Goal: Task Accomplishment & Management: Use online tool/utility

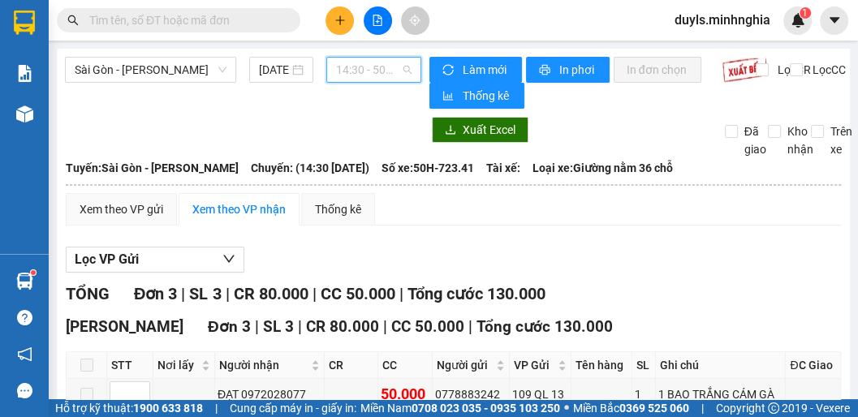
click at [372, 71] on span "14:30 - 50H-723.41" at bounding box center [374, 70] width 76 height 24
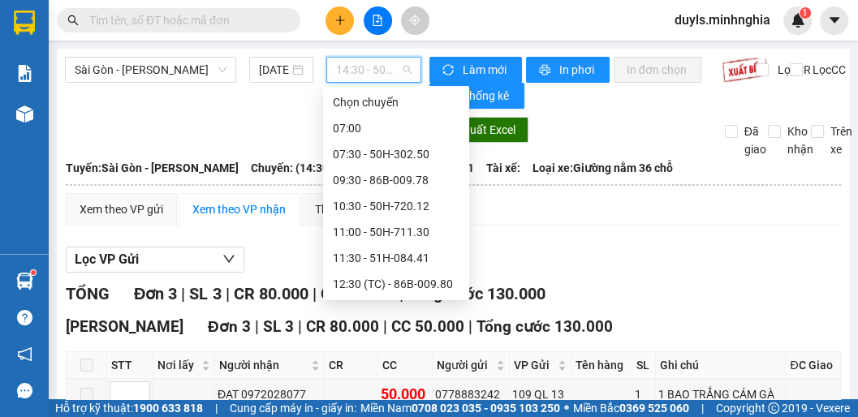
click at [407, 327] on div "16:00 - 50H-368.19" at bounding box center [396, 336] width 127 height 18
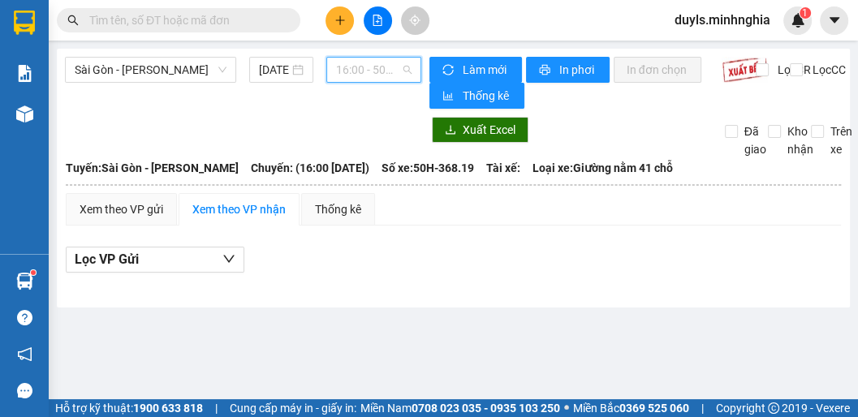
click at [363, 67] on span "16:00 - 50H-368.19" at bounding box center [374, 70] width 76 height 24
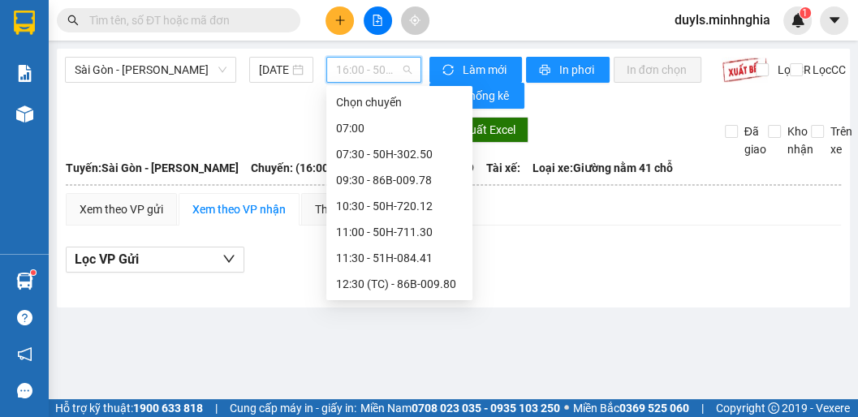
click at [416, 353] on div "17:00 (TC) - 50H-293.85" at bounding box center [399, 362] width 127 height 18
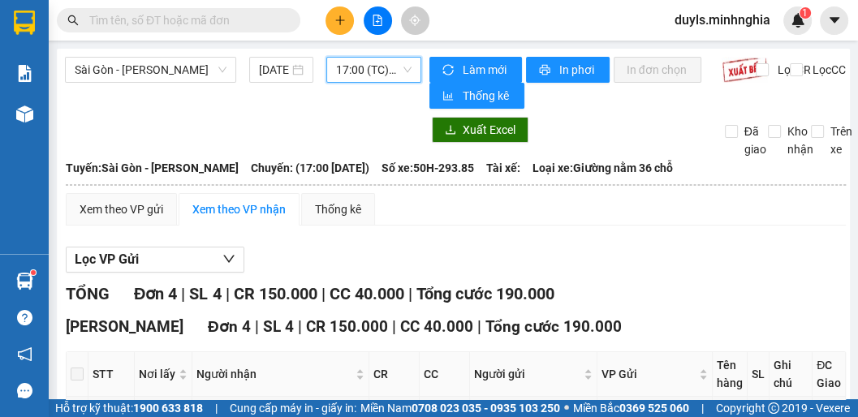
click at [373, 75] on span "17:00 (TC) - 50H-293.85" at bounding box center [374, 70] width 76 height 24
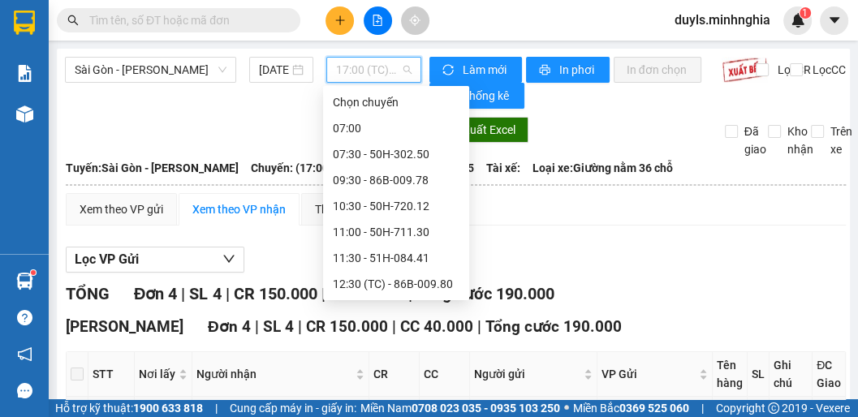
click at [407, 301] on div "14:30 - 50H-723.41" at bounding box center [396, 310] width 127 height 18
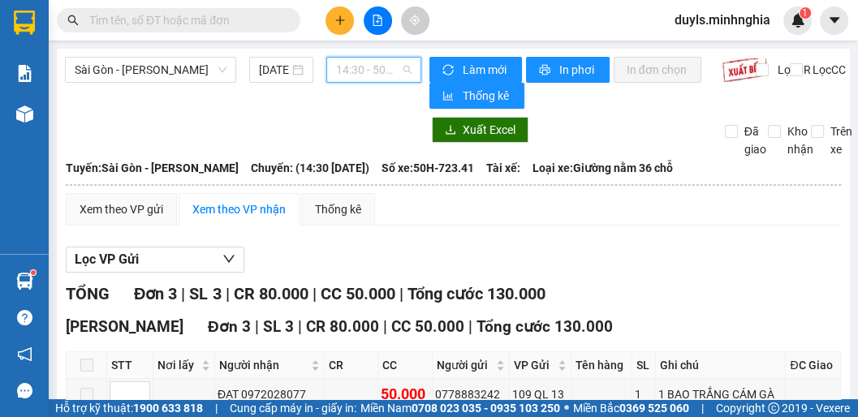
click at [369, 75] on span "14:30 - 50H-723.41" at bounding box center [374, 70] width 76 height 24
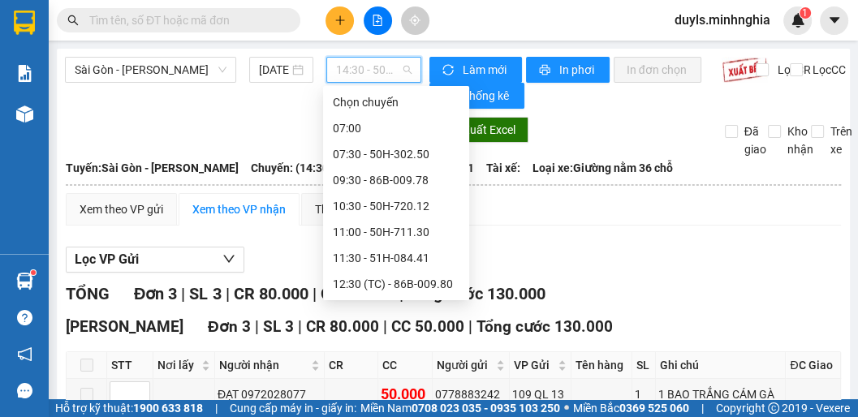
click at [397, 301] on div "14:30 - 50H-723.41" at bounding box center [396, 310] width 127 height 18
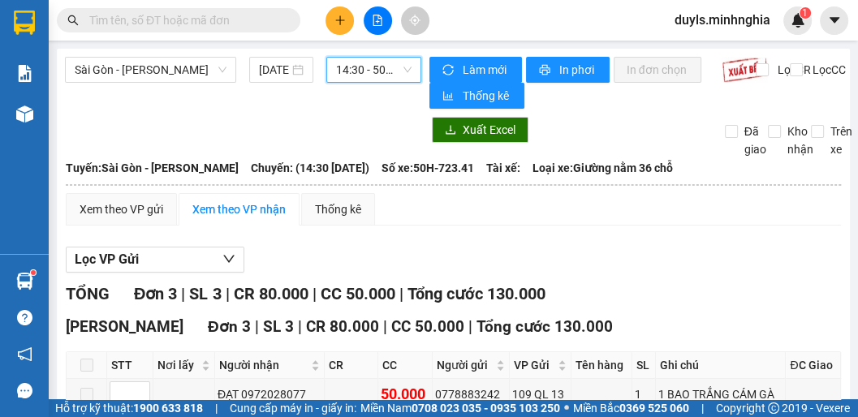
scroll to position [166, 0]
